Goal: Information Seeking & Learning: Understand process/instructions

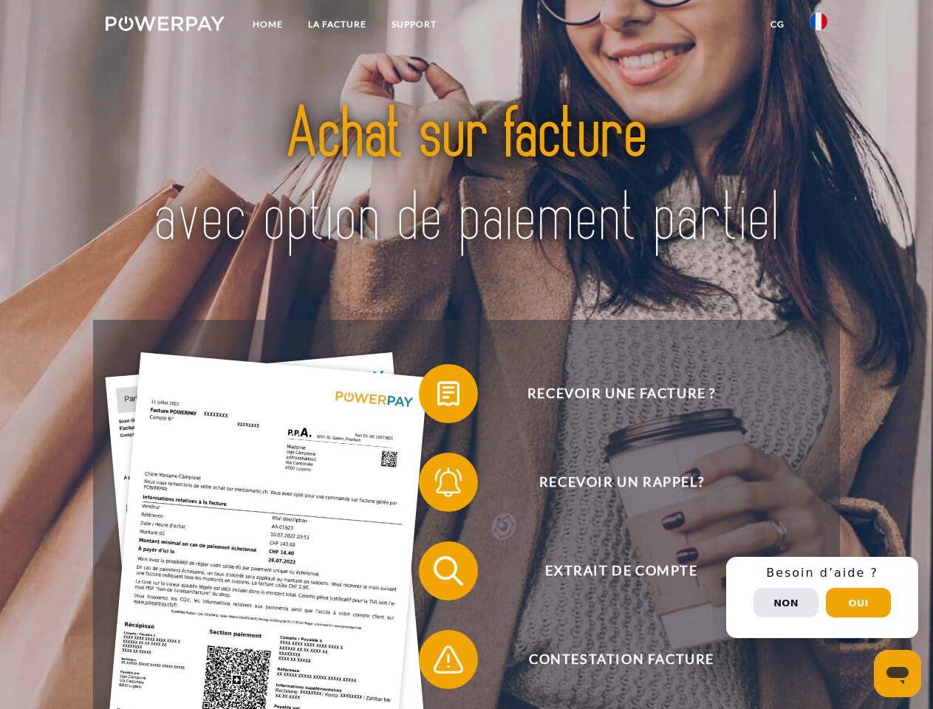
click at [165, 26] on img at bounding box center [165, 23] width 119 height 15
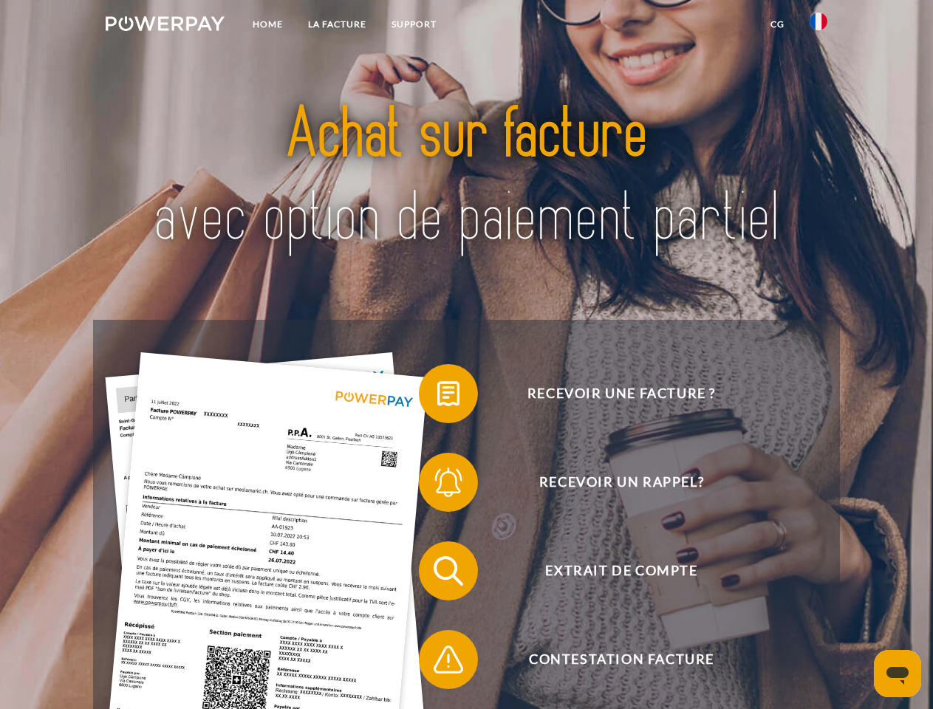
click at [818, 26] on img at bounding box center [819, 22] width 18 height 18
click at [777, 24] on link "CG" at bounding box center [777, 24] width 39 height 27
click at [437, 397] on span at bounding box center [426, 394] width 74 height 74
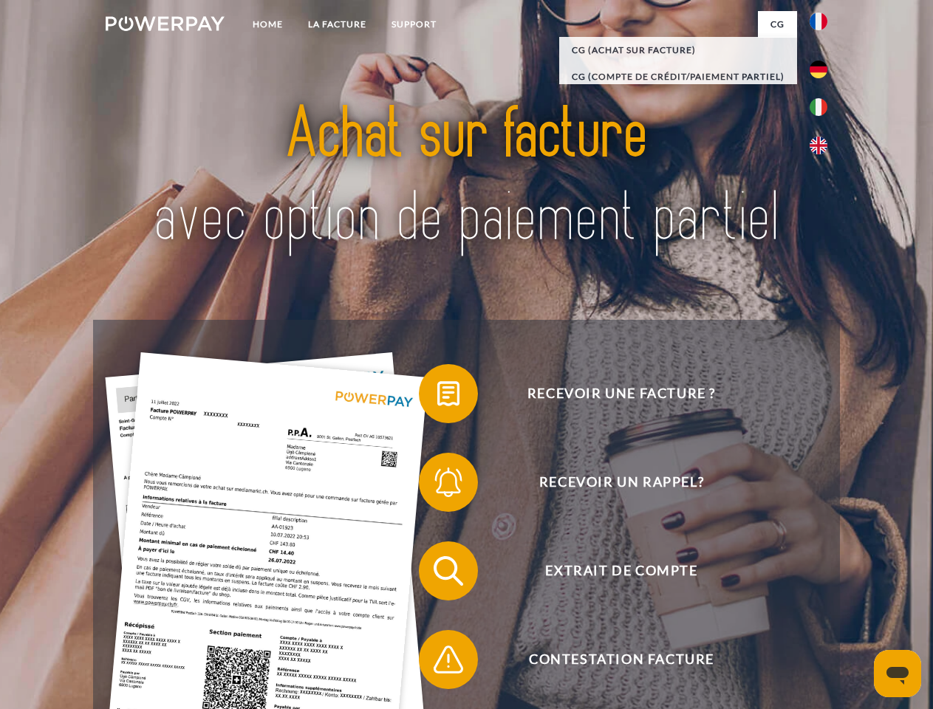
click at [437, 485] on span at bounding box center [426, 482] width 74 height 74
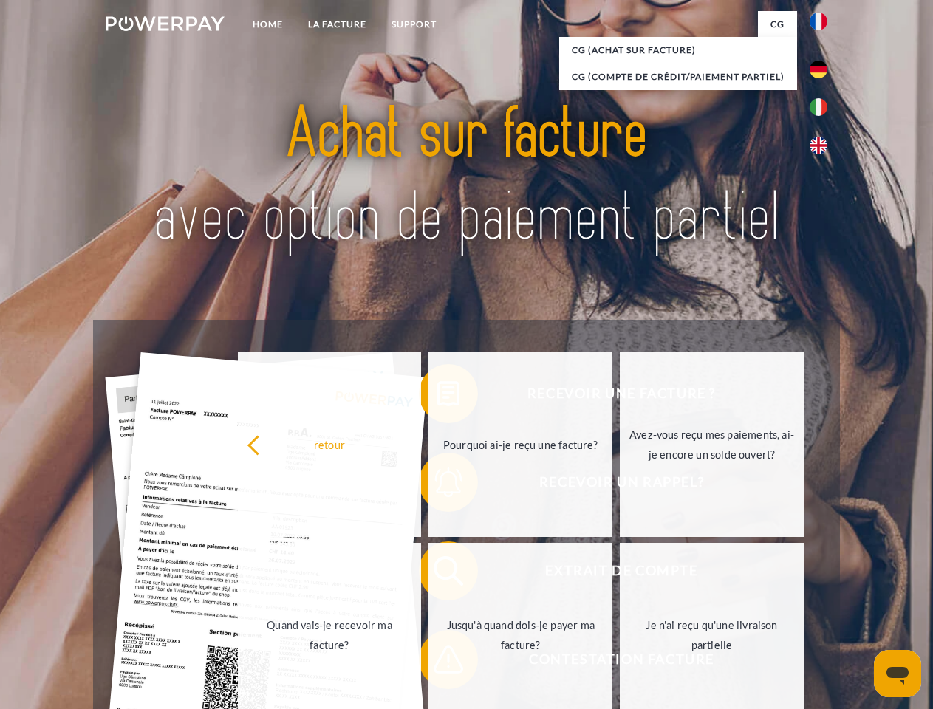
click at [437, 574] on link "Jusqu'à quand dois-je payer ma facture?" at bounding box center [520, 635] width 184 height 185
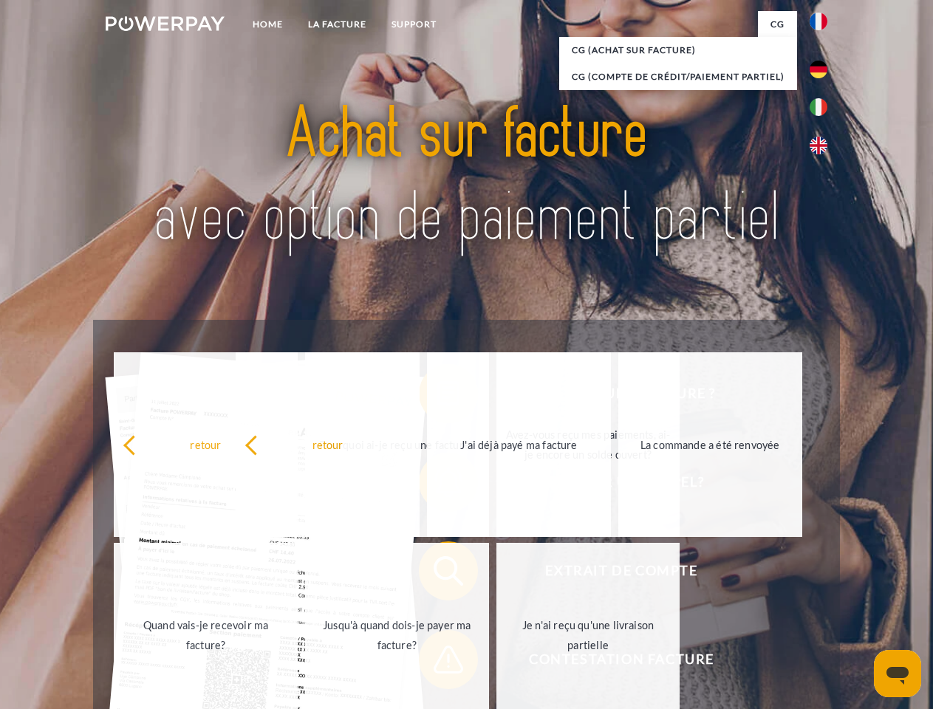
click at [437, 663] on span at bounding box center [426, 660] width 74 height 74
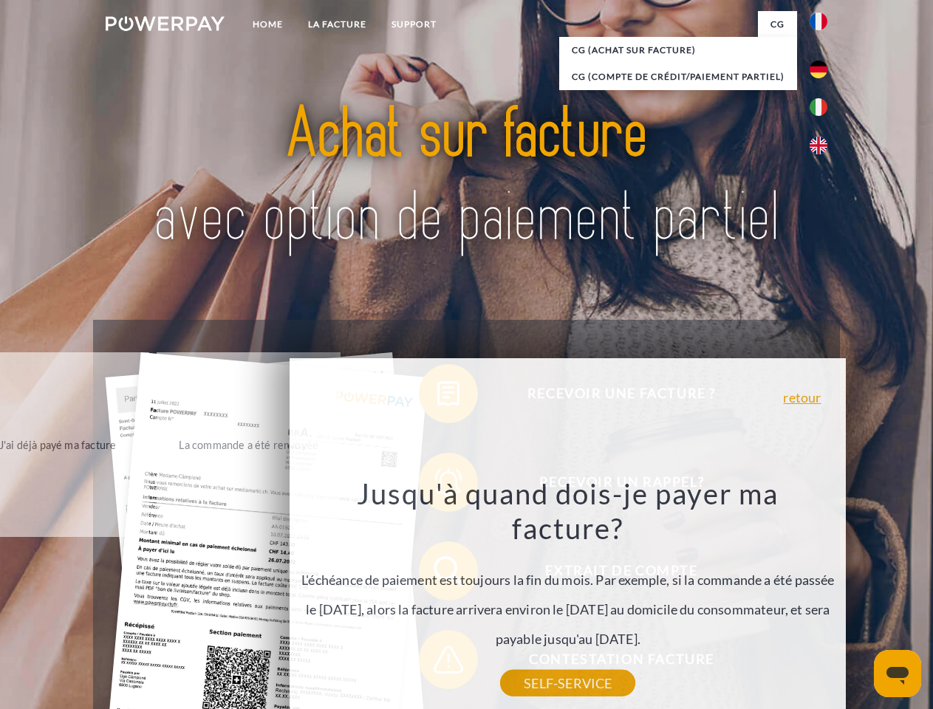
click at [822, 598] on div "Recevoir une facture ? Recevoir un rappel? Extrait de compte retour" at bounding box center [466, 615] width 746 height 591
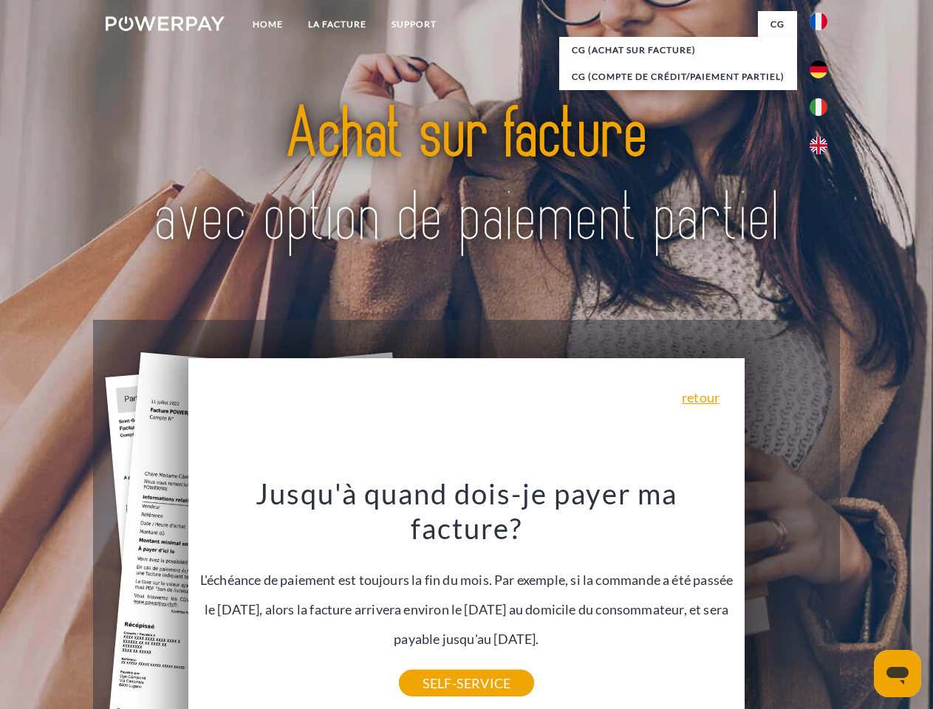
click at [786, 601] on span "Extrait de compte" at bounding box center [621, 570] width 362 height 59
click at [858, 603] on header "Home LA FACTURE Support" at bounding box center [466, 510] width 933 height 1020
